Goal: Check status: Check status

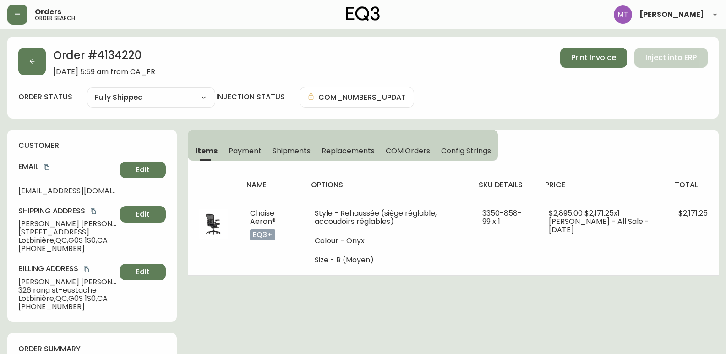
select select "FULLY_SHIPPED"
click at [24, 57] on button "button" at bounding box center [31, 61] width 27 height 27
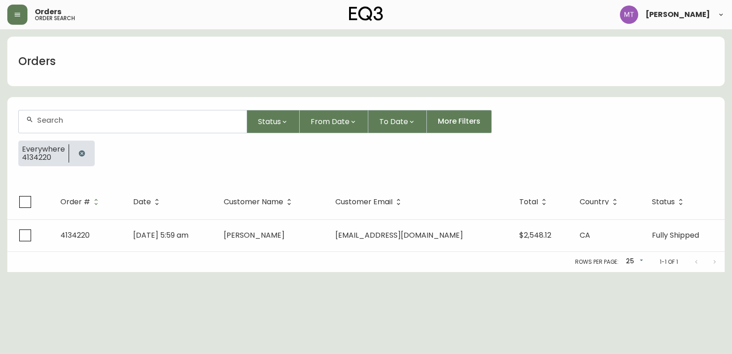
click at [78, 153] on icon "button" at bounding box center [81, 153] width 7 height 7
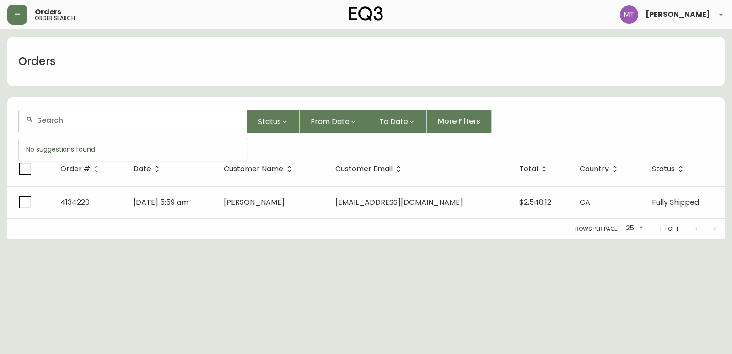
click at [78, 119] on input "text" at bounding box center [138, 120] width 202 height 9
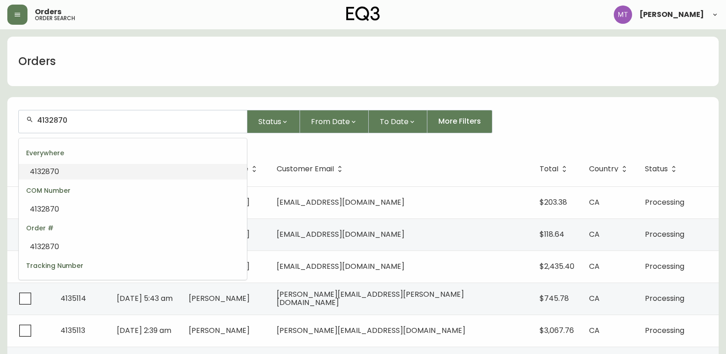
click at [66, 168] on li "4132870" at bounding box center [133, 172] width 228 height 16
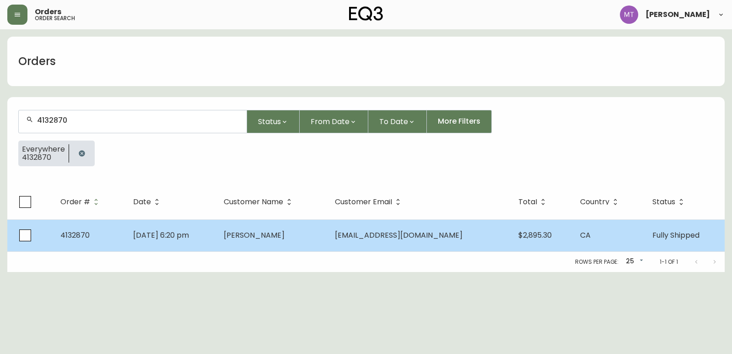
type input "4132870"
click at [217, 233] on td "[DATE] 6:20 pm" at bounding box center [171, 235] width 91 height 32
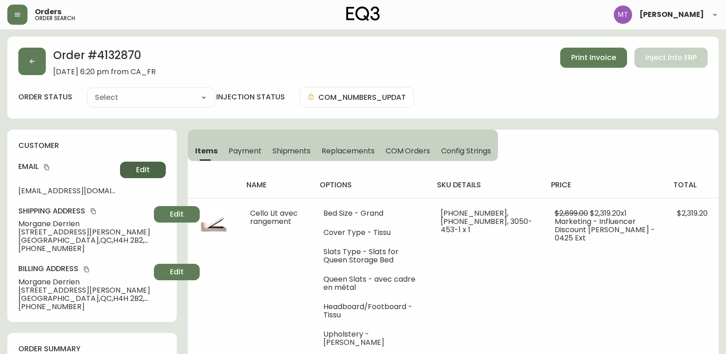
type input "Fully Shipped"
select select "FULLY_SHIPPED"
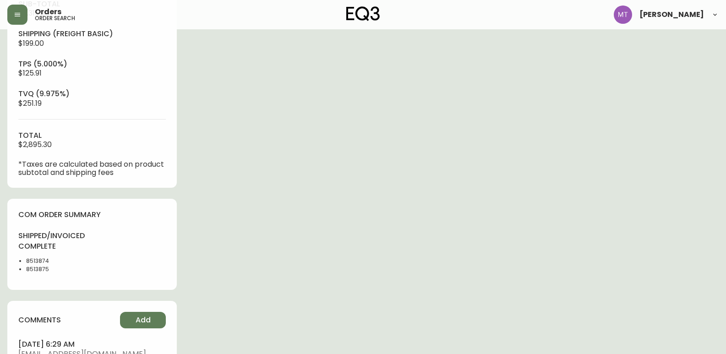
scroll to position [366, 0]
drag, startPoint x: 57, startPoint y: 258, endPoint x: 26, endPoint y: 257, distance: 31.6
click at [26, 257] on ul "8513874 8513875" at bounding box center [52, 264] width 68 height 16
copy li "8513874"
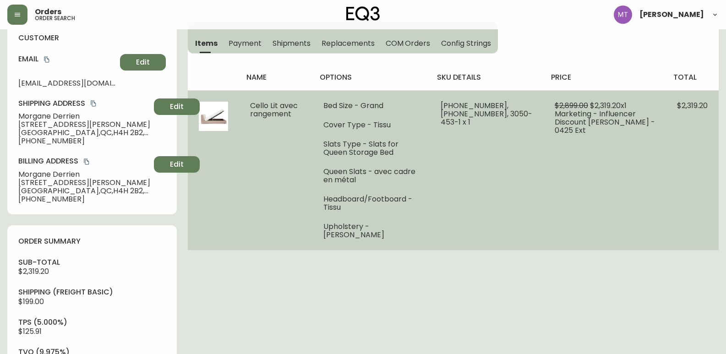
scroll to position [92, 0]
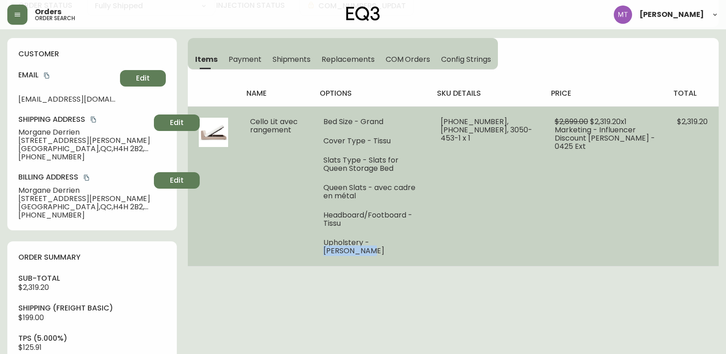
drag, startPoint x: 378, startPoint y: 239, endPoint x: 440, endPoint y: 249, distance: 62.6
click at [430, 249] on td "Bed Size - Grand Cover Type - Tissu Slats Type - Slats for Queen Storage Bed Qu…" at bounding box center [371, 186] width 118 height 160
copy li "[PERSON_NAME]"
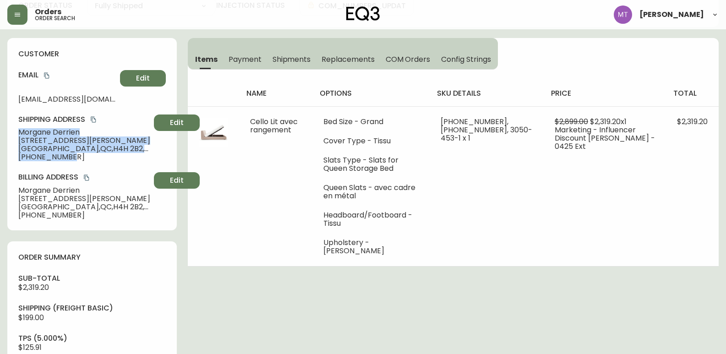
drag, startPoint x: 19, startPoint y: 130, endPoint x: 76, endPoint y: 161, distance: 65.0
click at [76, 161] on div "Shipping Address [PERSON_NAME][GEOGRAPHIC_DATA][STREET_ADDRESS][PERSON_NAME] [P…" at bounding box center [91, 137] width 147 height 47
copy div "[PERSON_NAME] [STREET_ADDRESS][PERSON_NAME] [PHONE_NUMBER]"
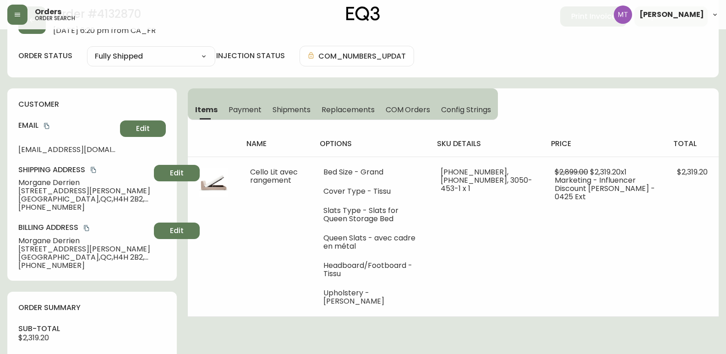
scroll to position [0, 0]
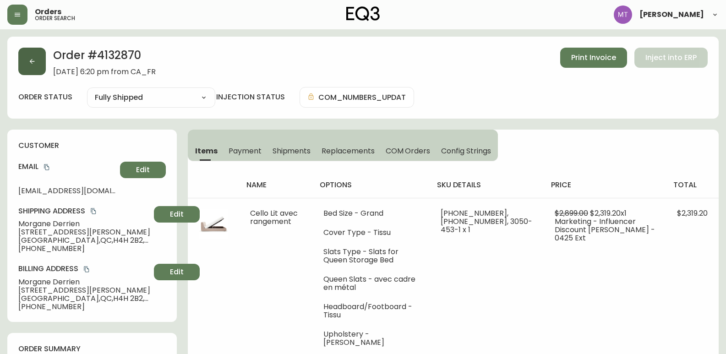
click at [32, 63] on icon "button" at bounding box center [31, 61] width 7 height 7
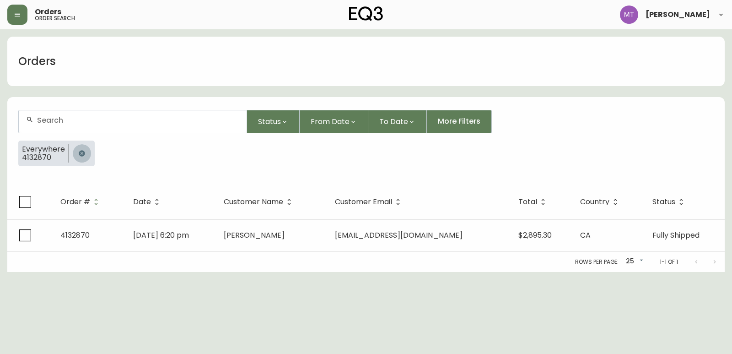
click at [81, 155] on icon "button" at bounding box center [82, 153] width 6 height 6
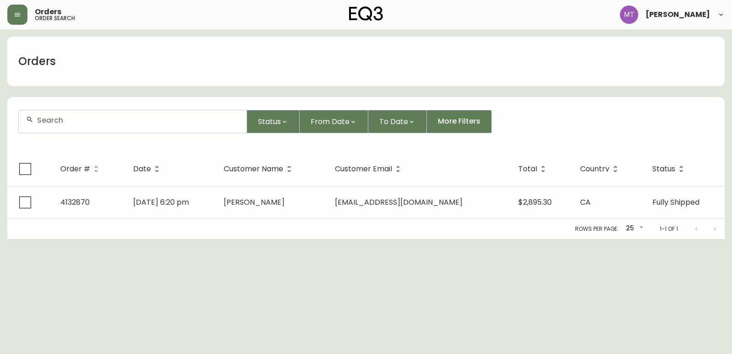
click at [76, 119] on input "text" at bounding box center [138, 120] width 202 height 9
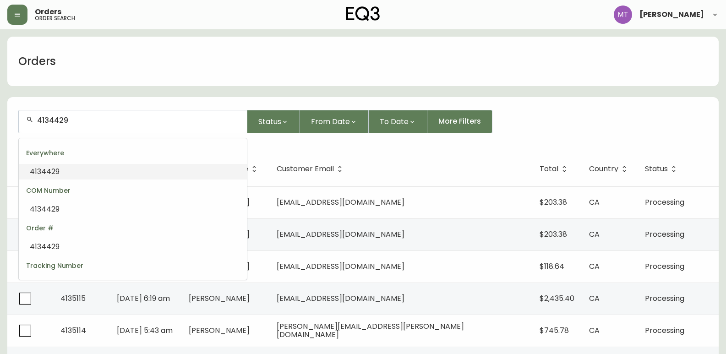
click at [54, 173] on span "4134429" at bounding box center [45, 171] width 30 height 11
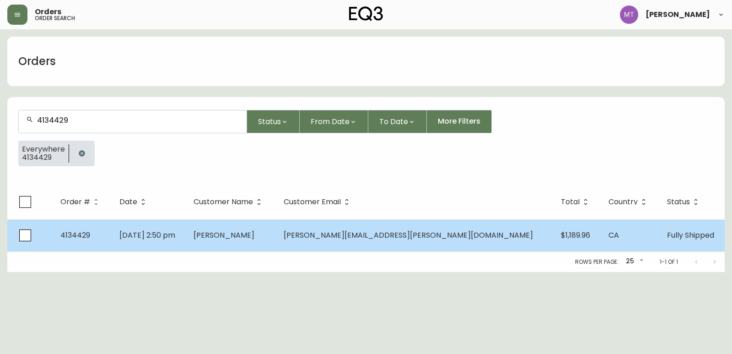
type input "4134429"
click at [186, 233] on td "[DATE] 2:50 pm" at bounding box center [149, 235] width 74 height 32
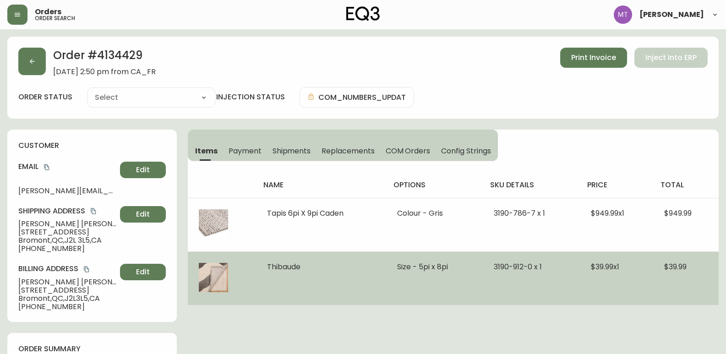
type input "Fully Shipped"
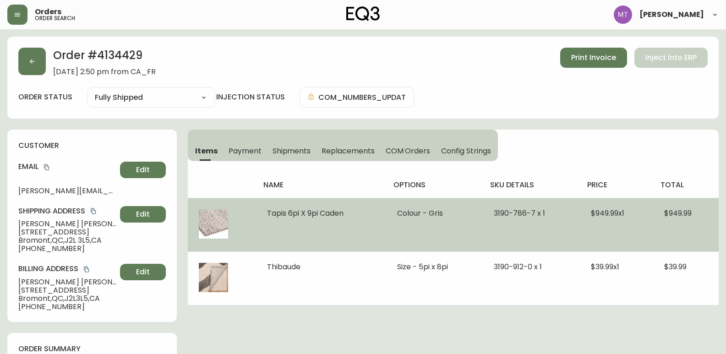
select select "FULLY_SHIPPED"
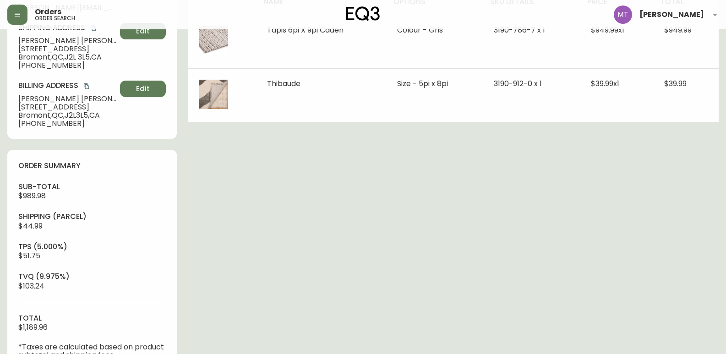
scroll to position [92, 0]
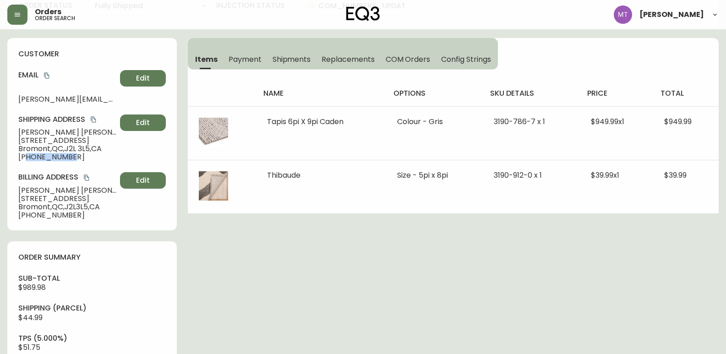
drag, startPoint x: 25, startPoint y: 158, endPoint x: 74, endPoint y: 158, distance: 48.5
click at [74, 158] on span "[PHONE_NUMBER]" at bounding box center [67, 157] width 98 height 8
copy span "5144245543"
click at [47, 75] on icon "copy" at bounding box center [46, 75] width 6 height 6
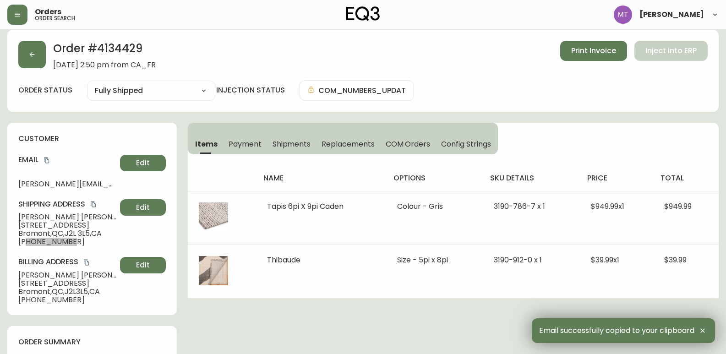
scroll to position [0, 0]
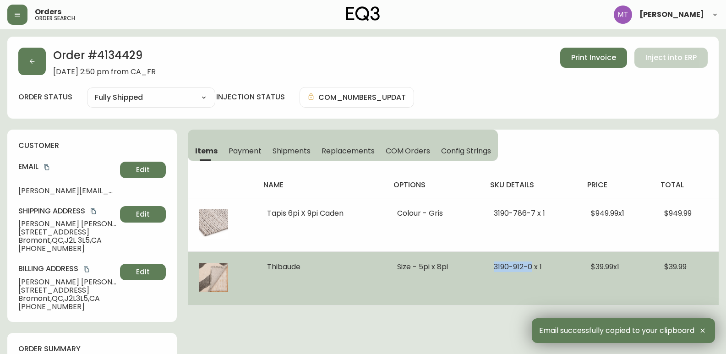
drag, startPoint x: 532, startPoint y: 265, endPoint x: 455, endPoint y: 256, distance: 78.4
click at [455, 256] on tr "Thibaude Size - 5pi x 8pi 3190-912-0 x 1 $39.99 x 1 $39.99" at bounding box center [453, 278] width 531 height 54
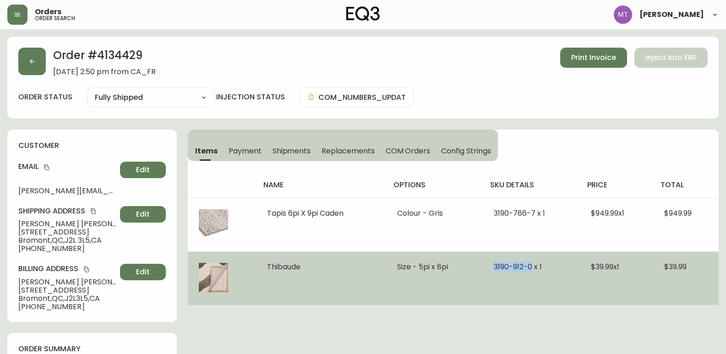
copy tr "[PHONE_NUMBER]"
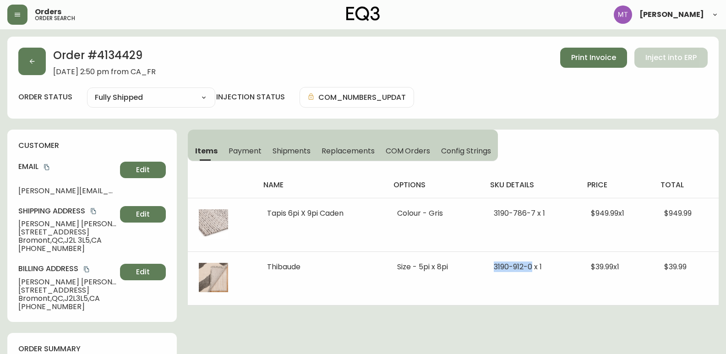
drag, startPoint x: 7, startPoint y: 89, endPoint x: 52, endPoint y: 136, distance: 65.1
click at [7, 89] on div "Order # 4134429 [DATE] 2:50 pm from CA_FR Print Invoice Inject into ERP order s…" at bounding box center [362, 78] width 711 height 82
click at [29, 63] on icon "button" at bounding box center [31, 61] width 7 height 7
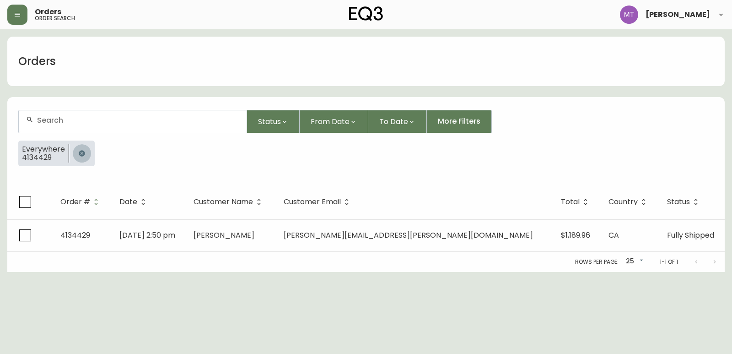
click at [79, 155] on icon "button" at bounding box center [82, 153] width 6 height 6
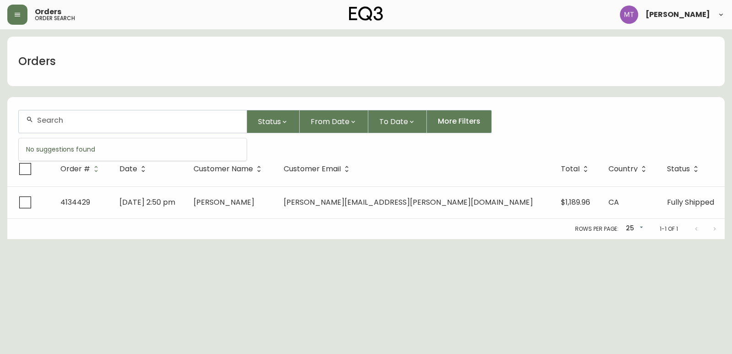
click at [76, 124] on input "text" at bounding box center [138, 120] width 202 height 9
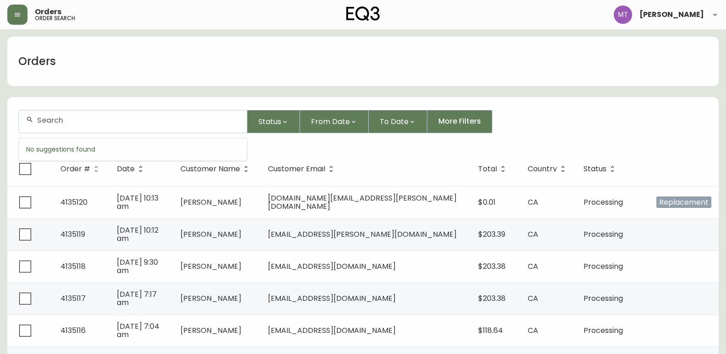
paste input "4134439"
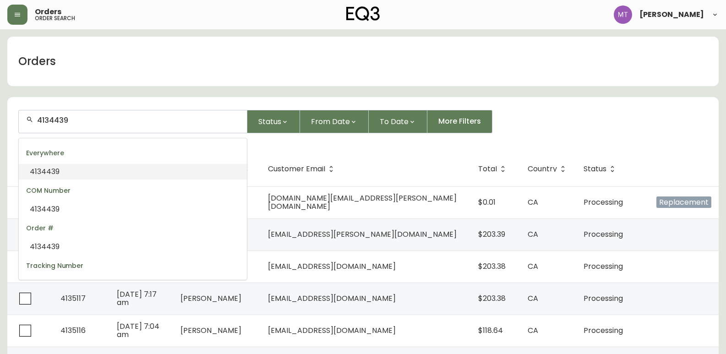
click at [72, 177] on li "4134439" at bounding box center [133, 172] width 228 height 16
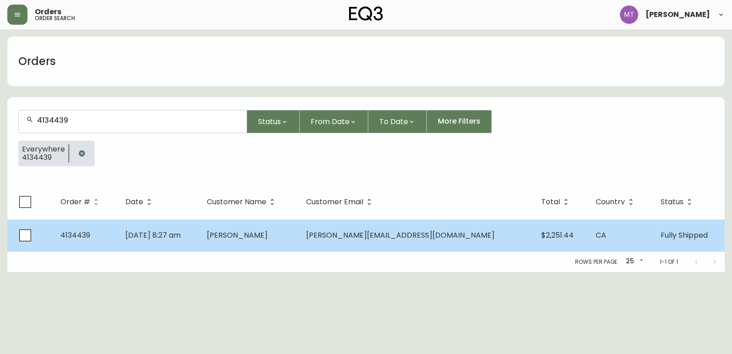
type input "4134439"
click at [199, 244] on td "[DATE] 8:27 am" at bounding box center [158, 235] width 81 height 32
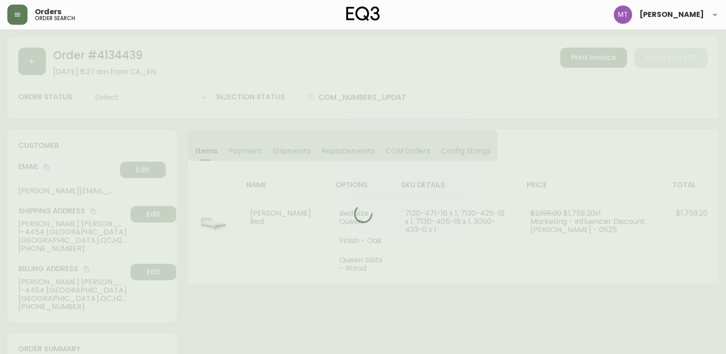
type input "Fully Shipped"
select select "FULLY_SHIPPED"
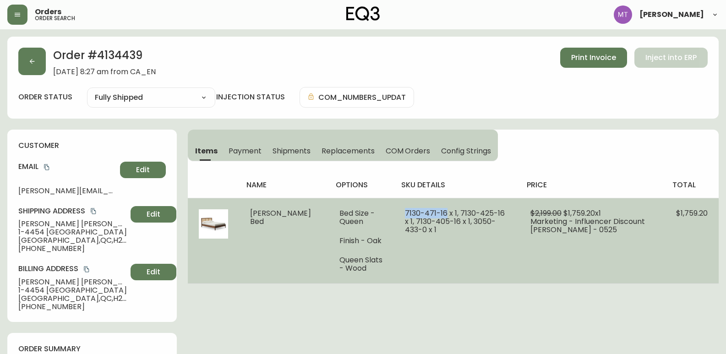
drag, startPoint x: 425, startPoint y: 213, endPoint x: 382, endPoint y: 212, distance: 43.0
click at [394, 212] on td "7130-471-16 x 1, 7130-425-16 x 1, 7130-405-16 x 1, 3050-433-0 x 1" at bounding box center [456, 241] width 125 height 86
copy span "[PHONE_NUMBER]"
